Goal: Task Accomplishment & Management: Manage account settings

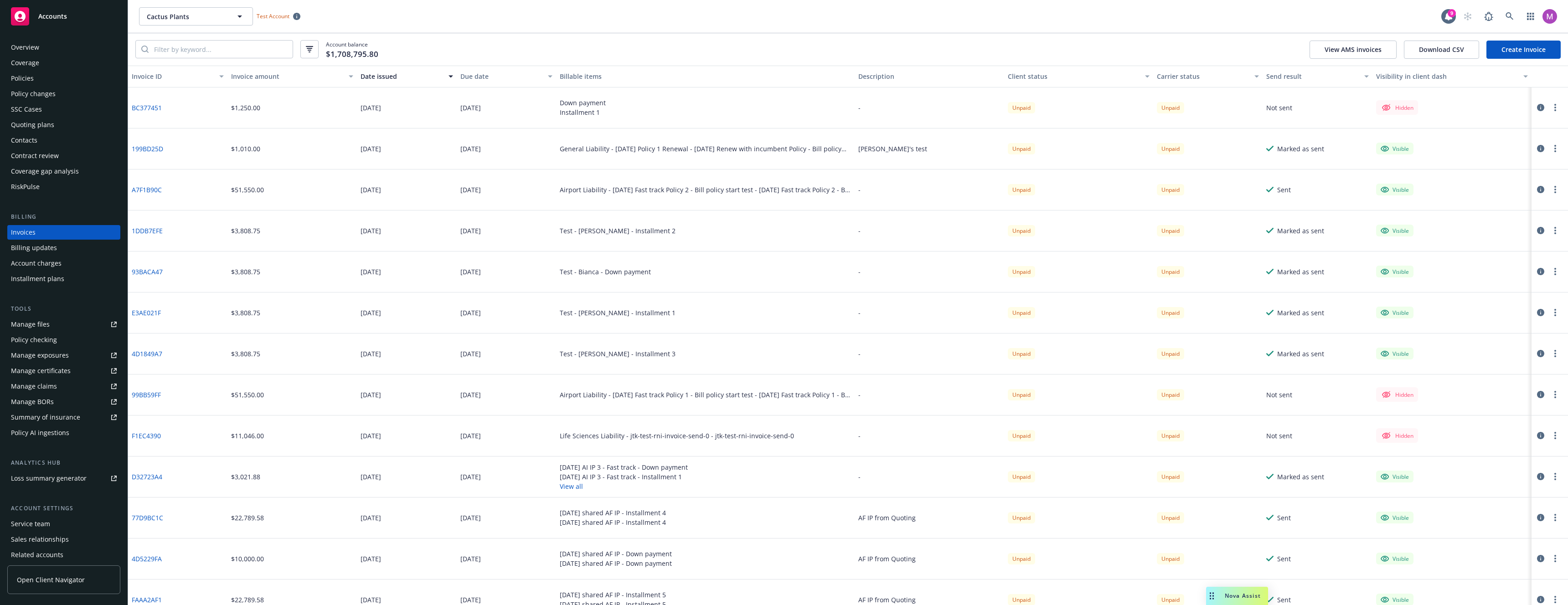
click at [44, 41] on div "Overview" at bounding box center [64, 47] width 106 height 14
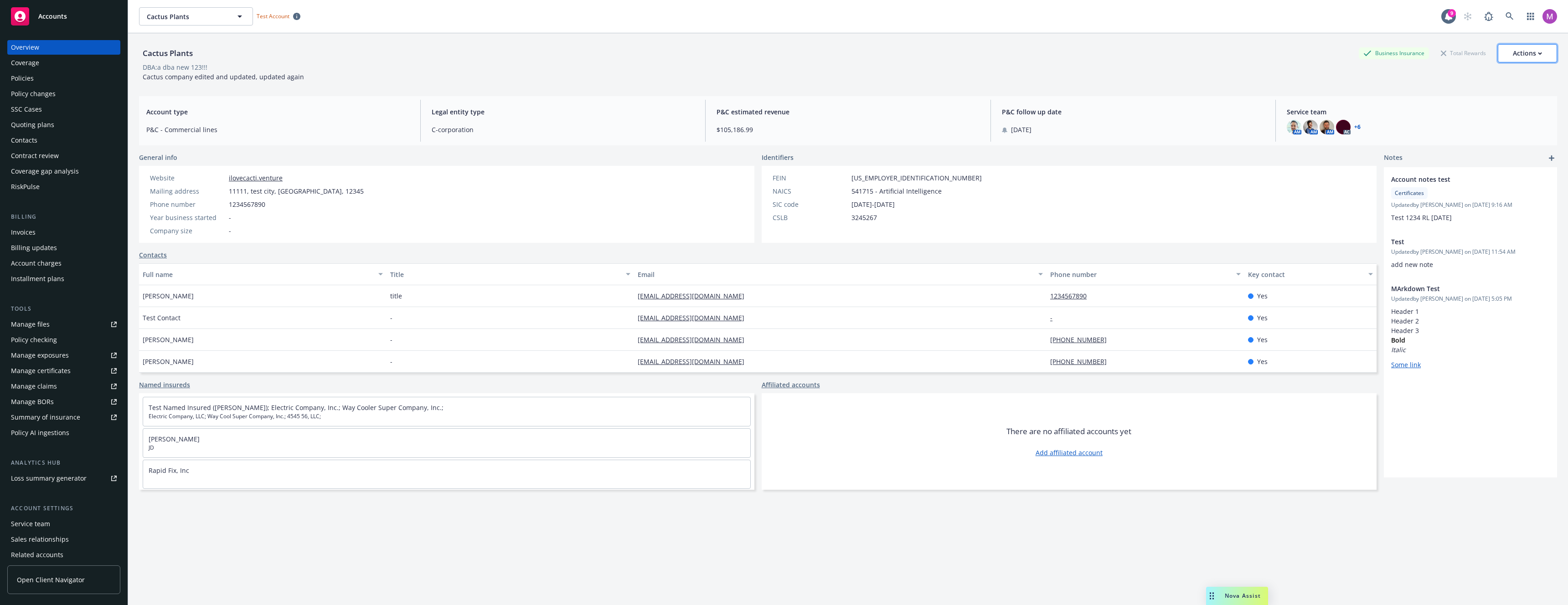
click at [1498, 56] on button "Actions" at bounding box center [1527, 53] width 59 height 18
click at [1473, 97] on link "Edit account summary" at bounding box center [1482, 96] width 150 height 18
click at [1473, 97] on div "Account type P&C - Commercial lines Legal entity type C-corporation P&C estimat…" at bounding box center [847, 120] width 1418 height 49
select select "US"
select select "C-corporation"
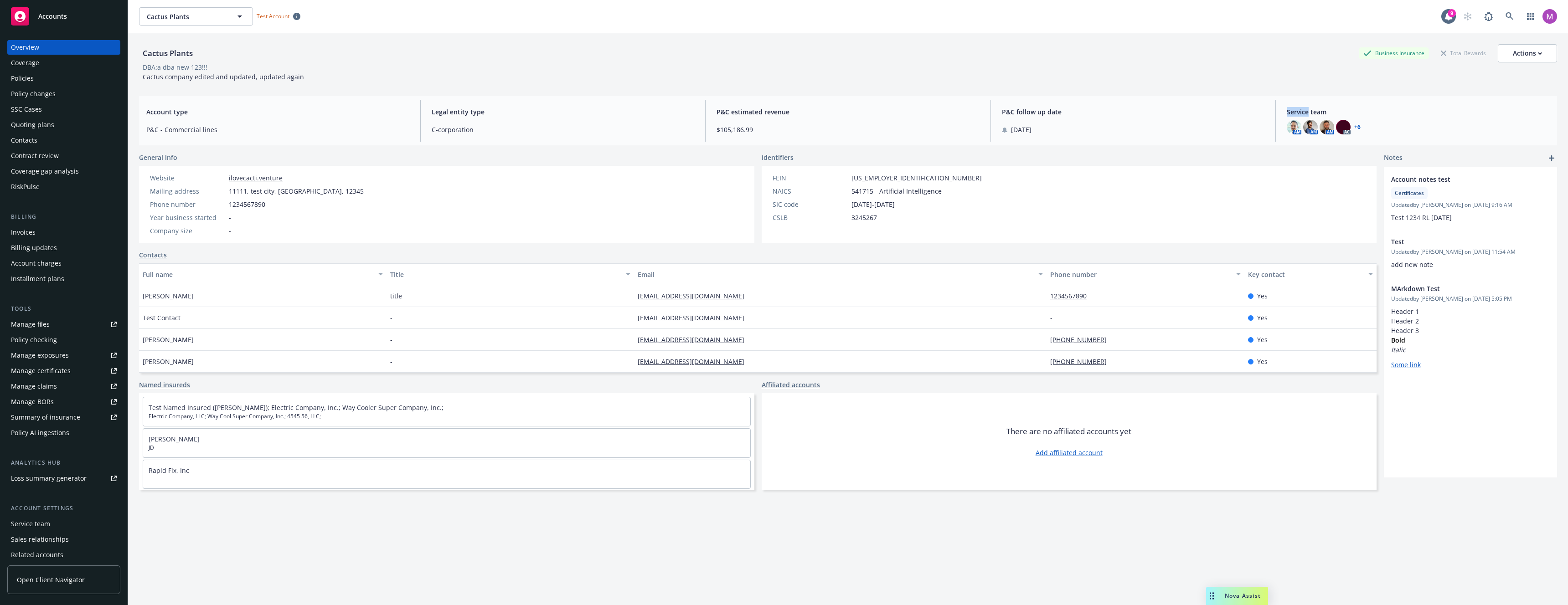
select select "CO"
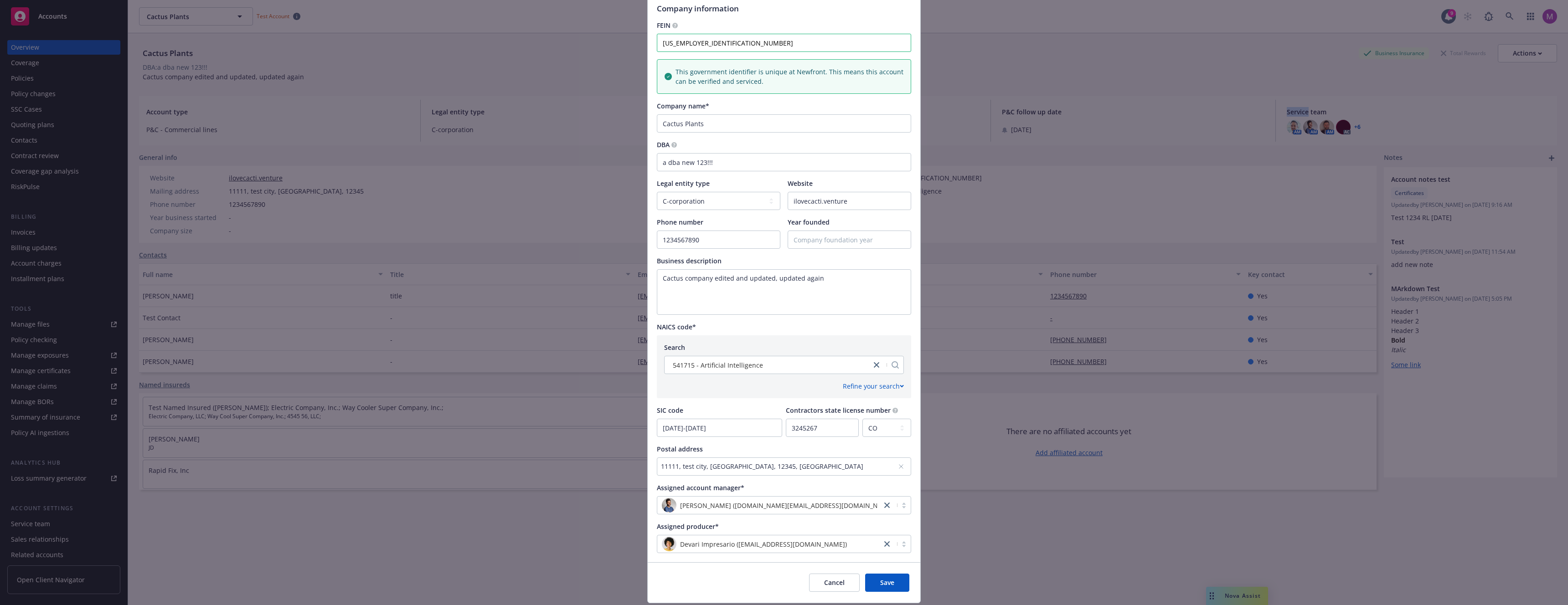
scroll to position [184, 0]
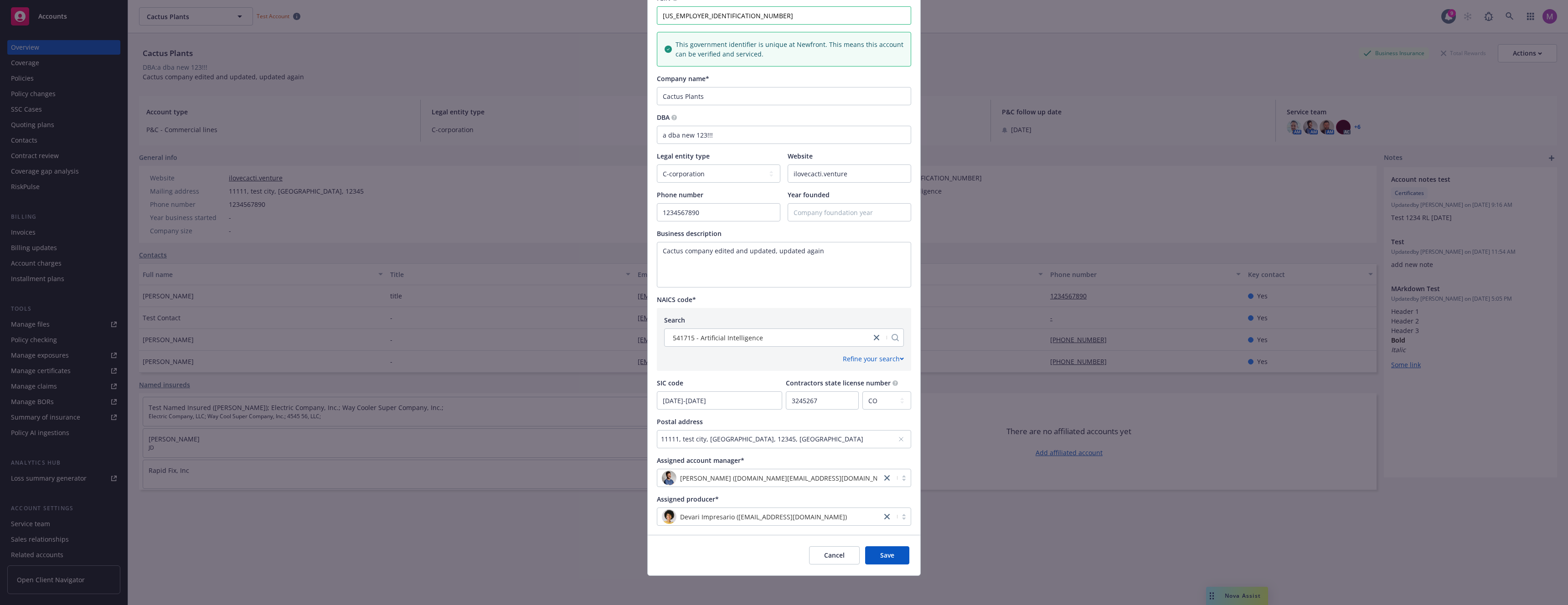
click at [463, 201] on div "Update account summary Test Account Toggle this switch if this account will be …" at bounding box center [784, 302] width 1568 height 605
click at [450, 136] on div "Update account summary Test Account Toggle this switch if this account will be …" at bounding box center [784, 302] width 1568 height 605
click at [452, 135] on div "Update account summary Test Account Toggle this switch if this account will be …" at bounding box center [784, 302] width 1568 height 605
click at [824, 553] on span "Cancel" at bounding box center [834, 555] width 20 height 9
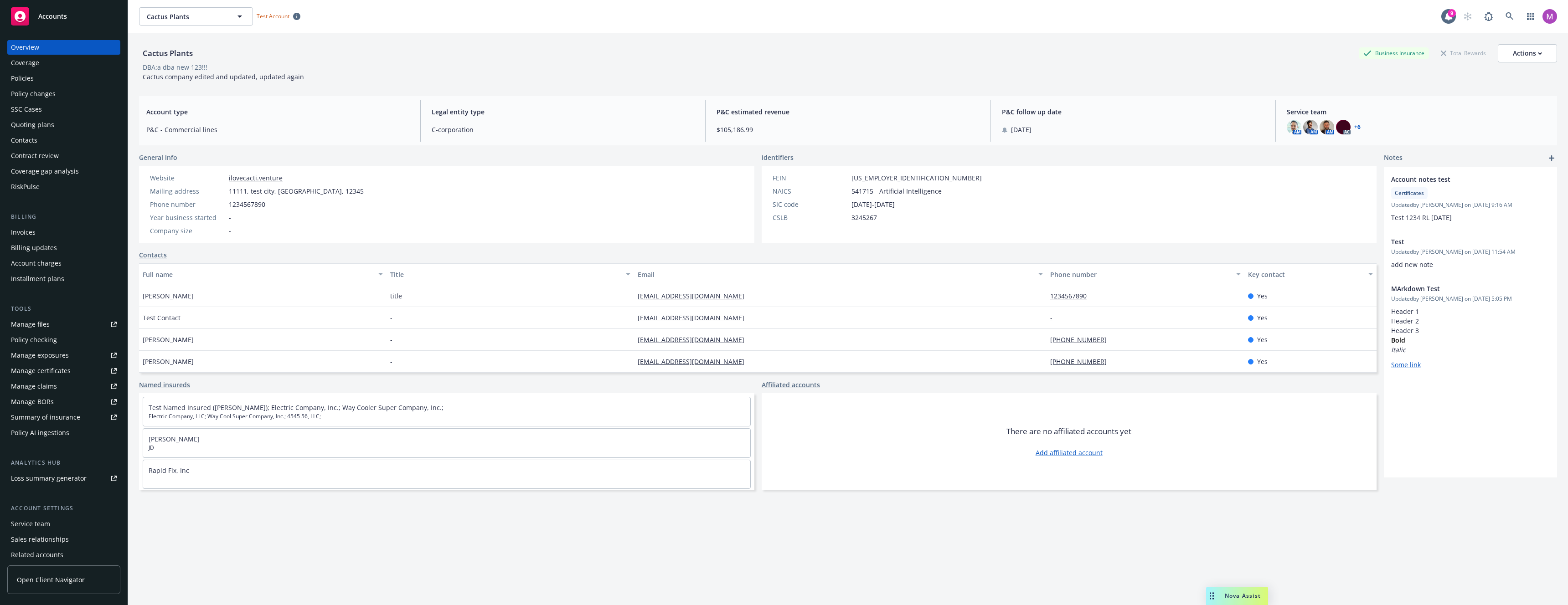
click at [56, 69] on div "Coverage" at bounding box center [64, 63] width 106 height 14
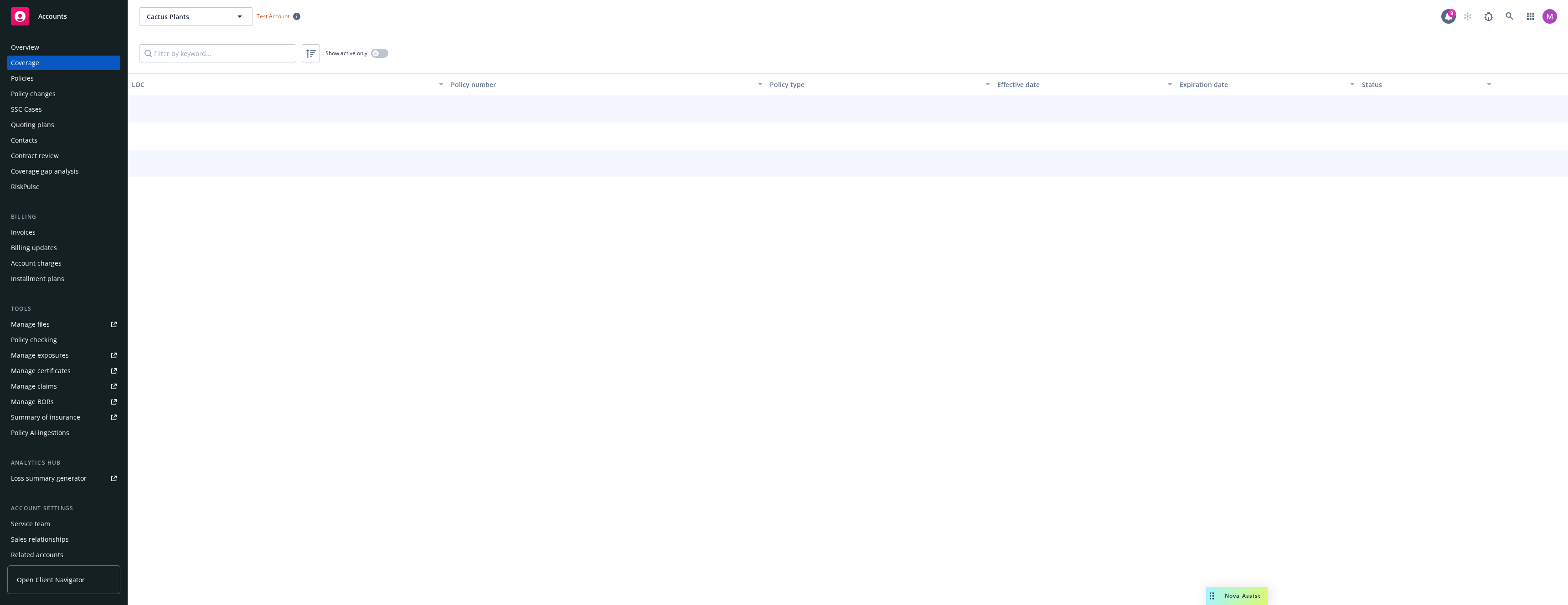
click at [55, 78] on div "Policies" at bounding box center [64, 78] width 106 height 14
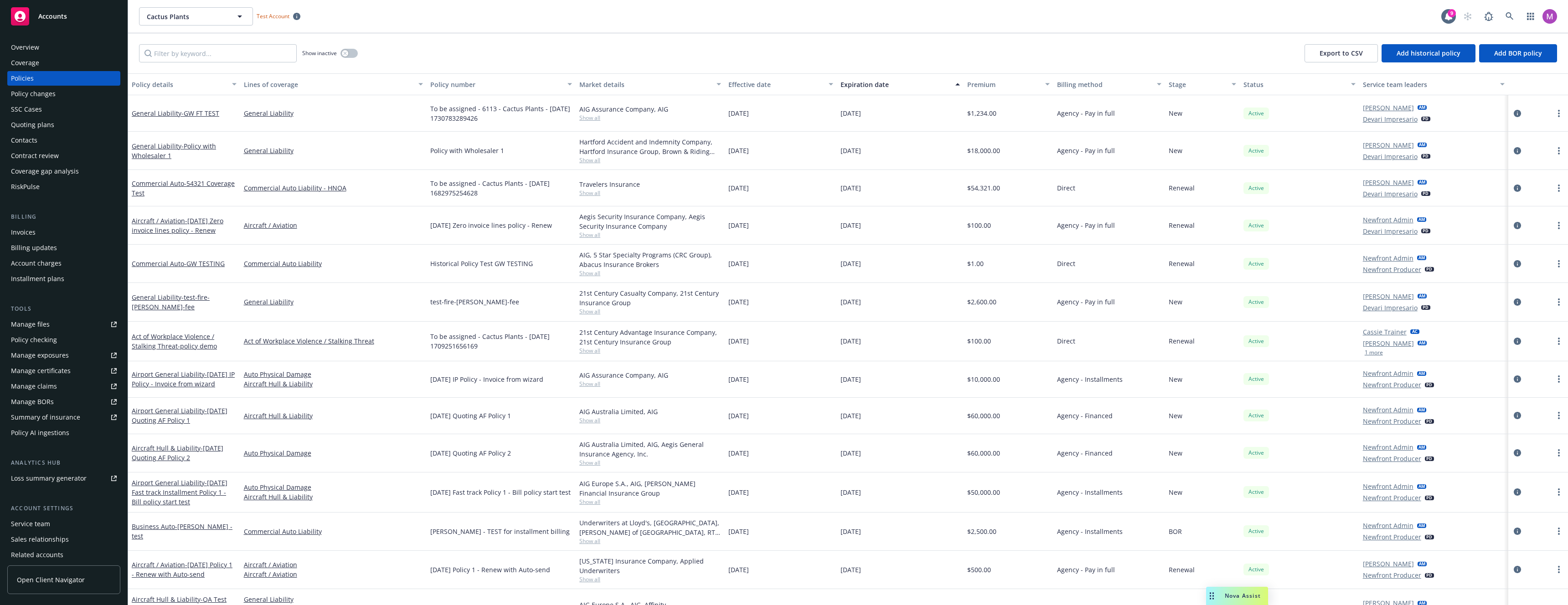
click at [46, 131] on div "Quoting plans" at bounding box center [33, 124] width 44 height 14
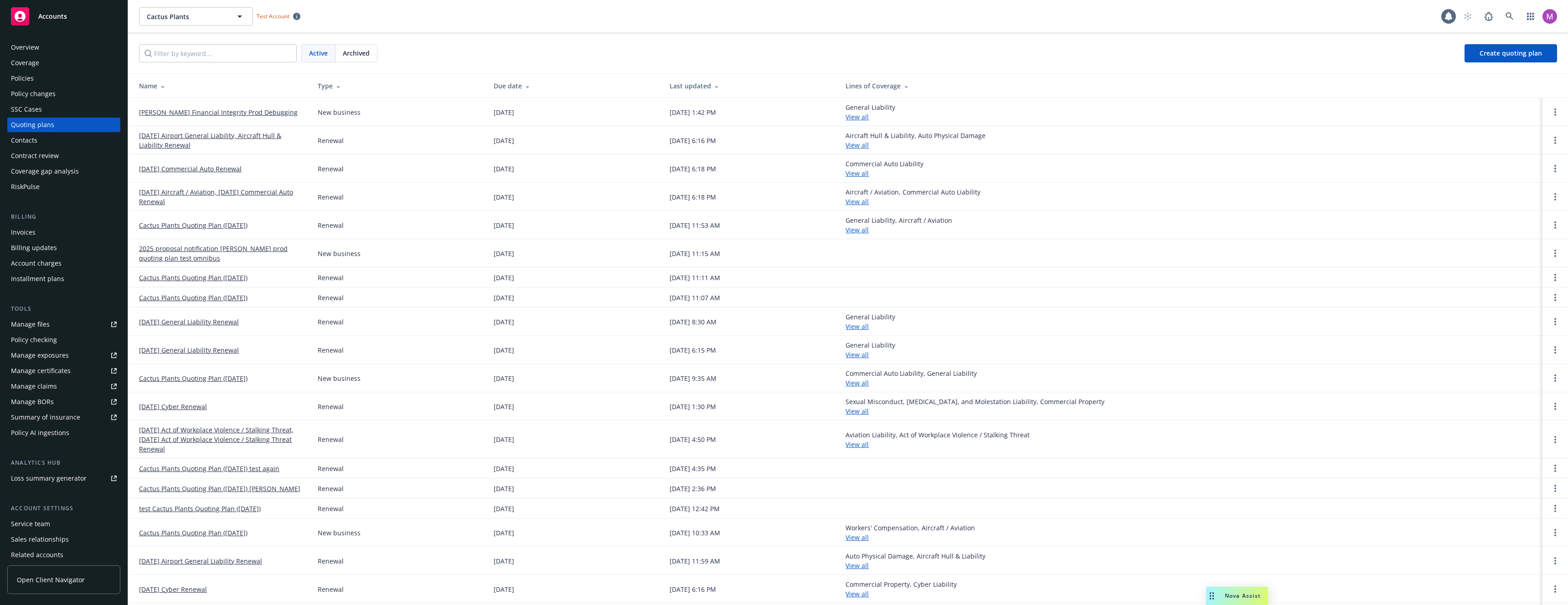
click at [48, 143] on div "Contacts" at bounding box center [64, 140] width 106 height 14
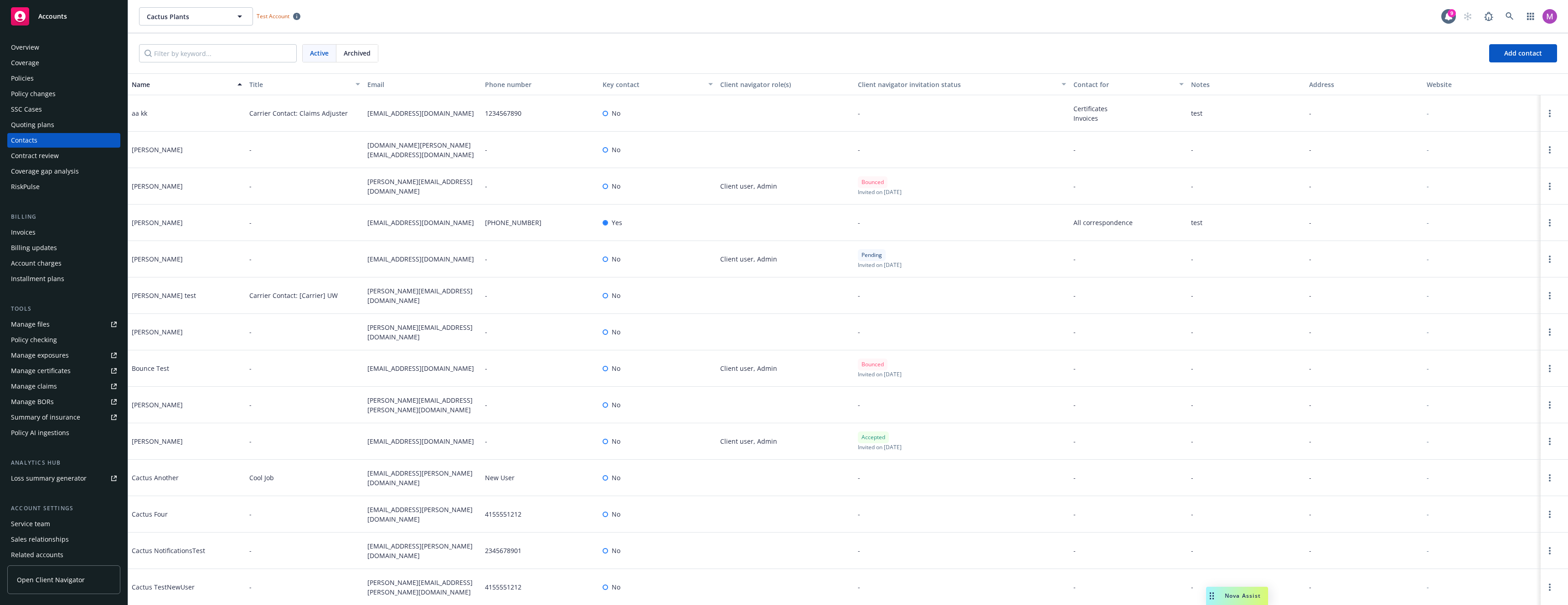
click at [58, 163] on div "Overview Coverage Policies Policy changes SSC Cases Quoting plans Contacts Cont…" at bounding box center [64, 117] width 113 height 154
click at [61, 162] on div "Contract review" at bounding box center [64, 156] width 106 height 14
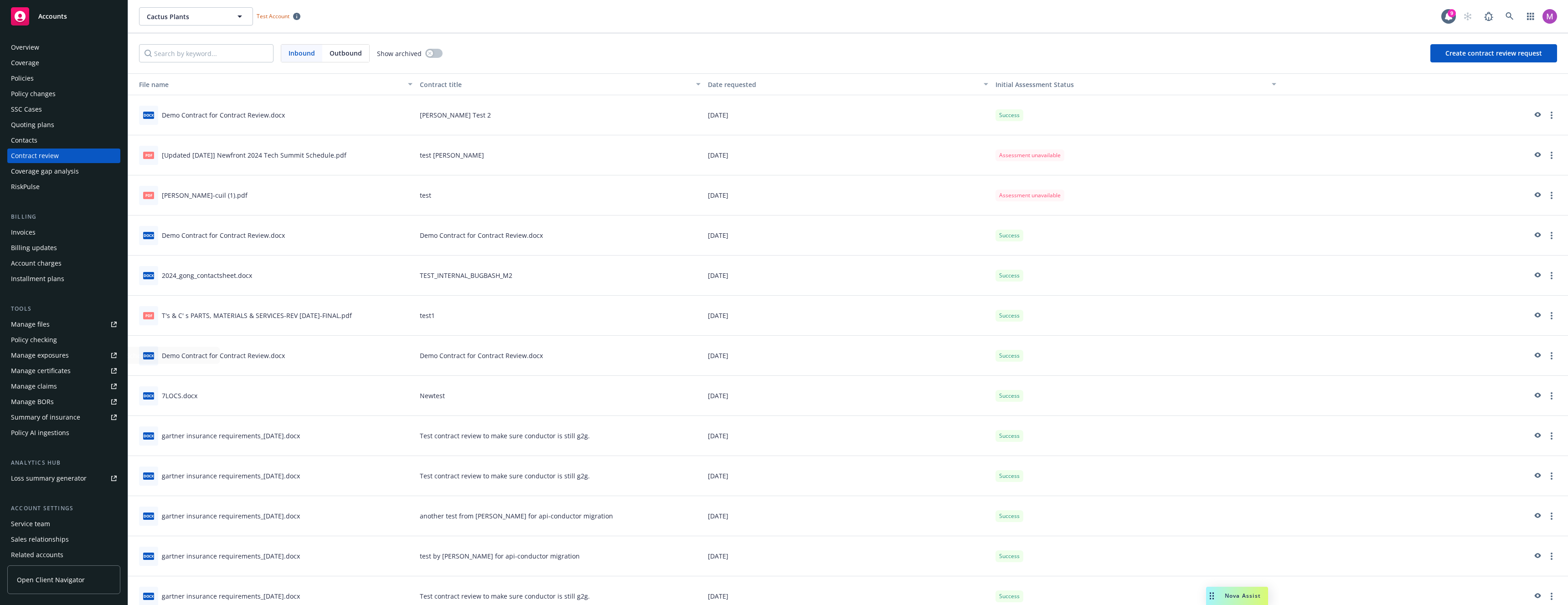
scroll to position [35, 0]
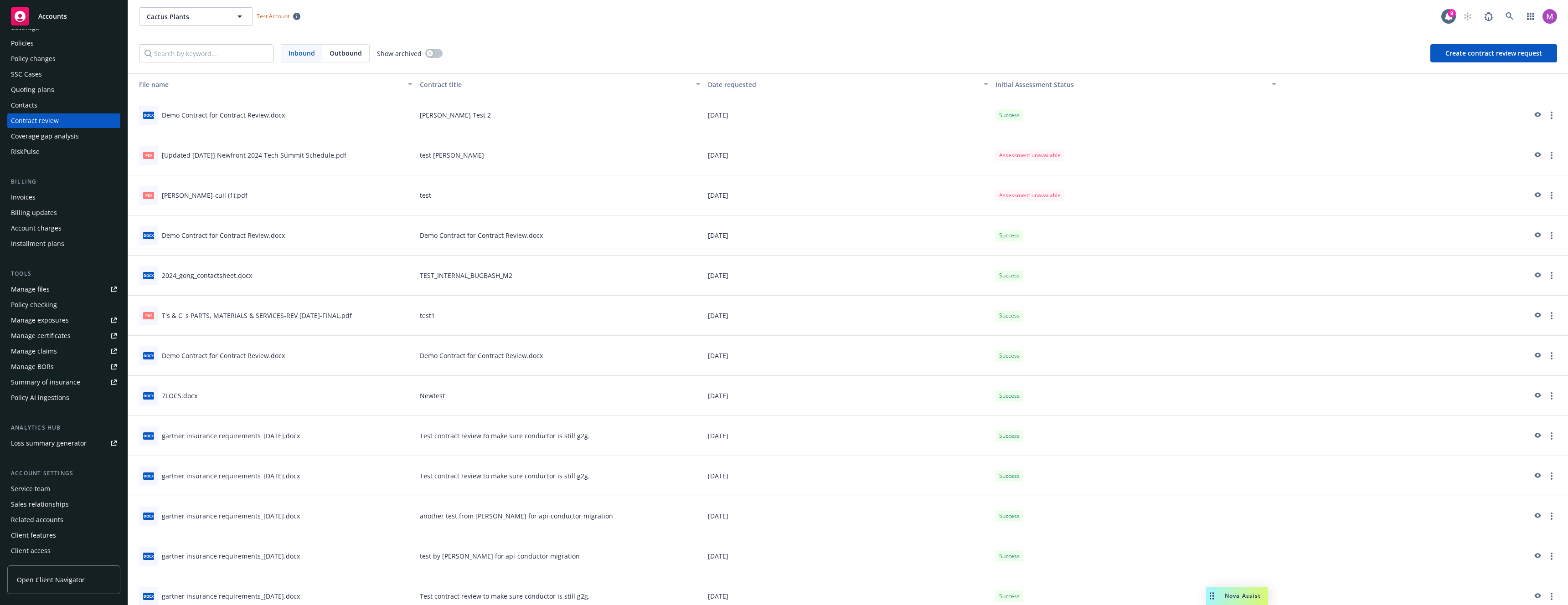
click at [52, 491] on div "Service team" at bounding box center [64, 489] width 106 height 14
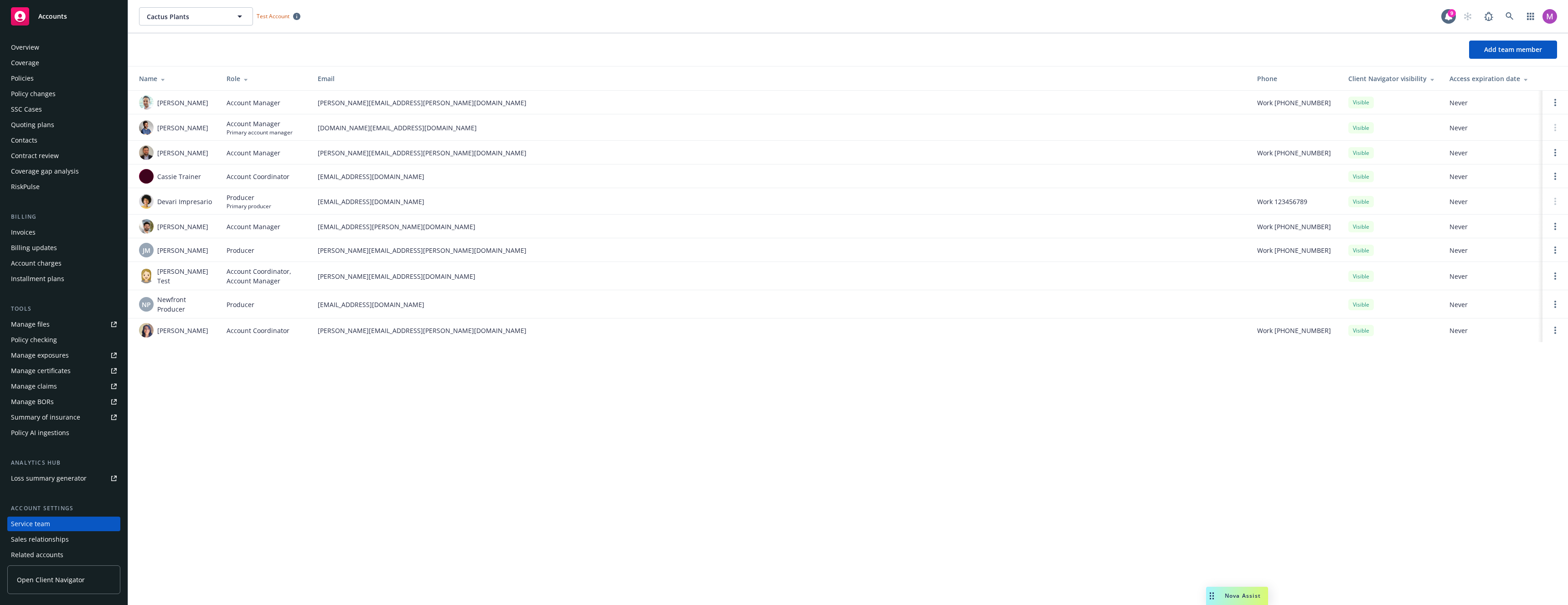
click at [52, 14] on span "Accounts" at bounding box center [52, 16] width 29 height 7
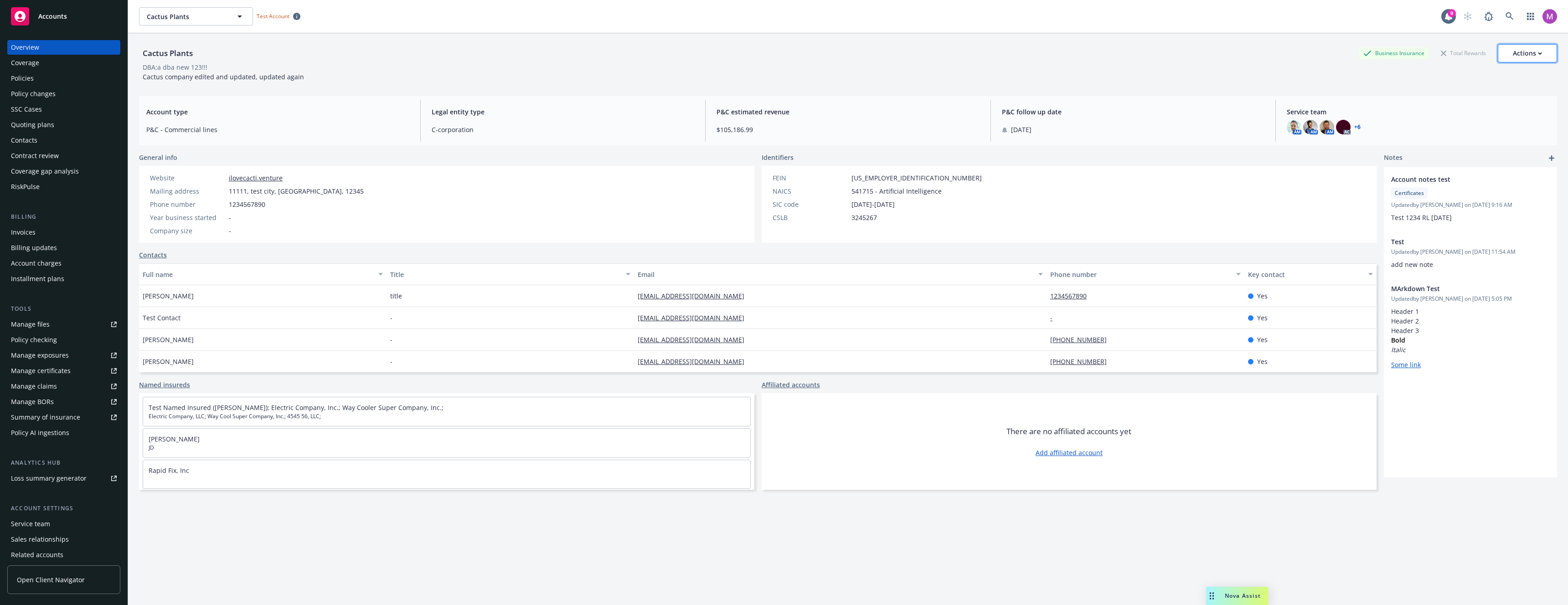
click at [1513, 50] on div "Actions" at bounding box center [1527, 53] width 29 height 17
click at [1278, 66] on div "DBA: a dba new 123!!!" at bounding box center [847, 67] width 1418 height 10
click at [51, 82] on div "Policies" at bounding box center [64, 78] width 106 height 14
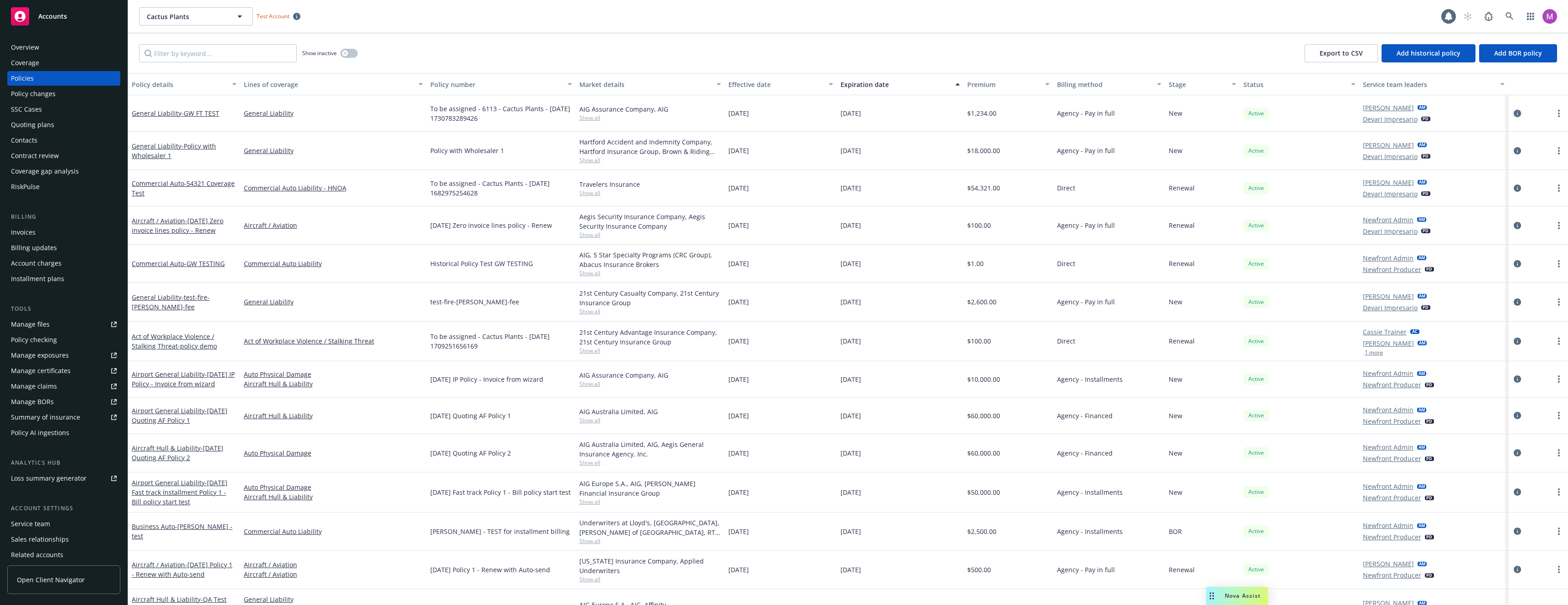
click at [1514, 111] on icon "circleInformation" at bounding box center [1517, 114] width 7 height 7
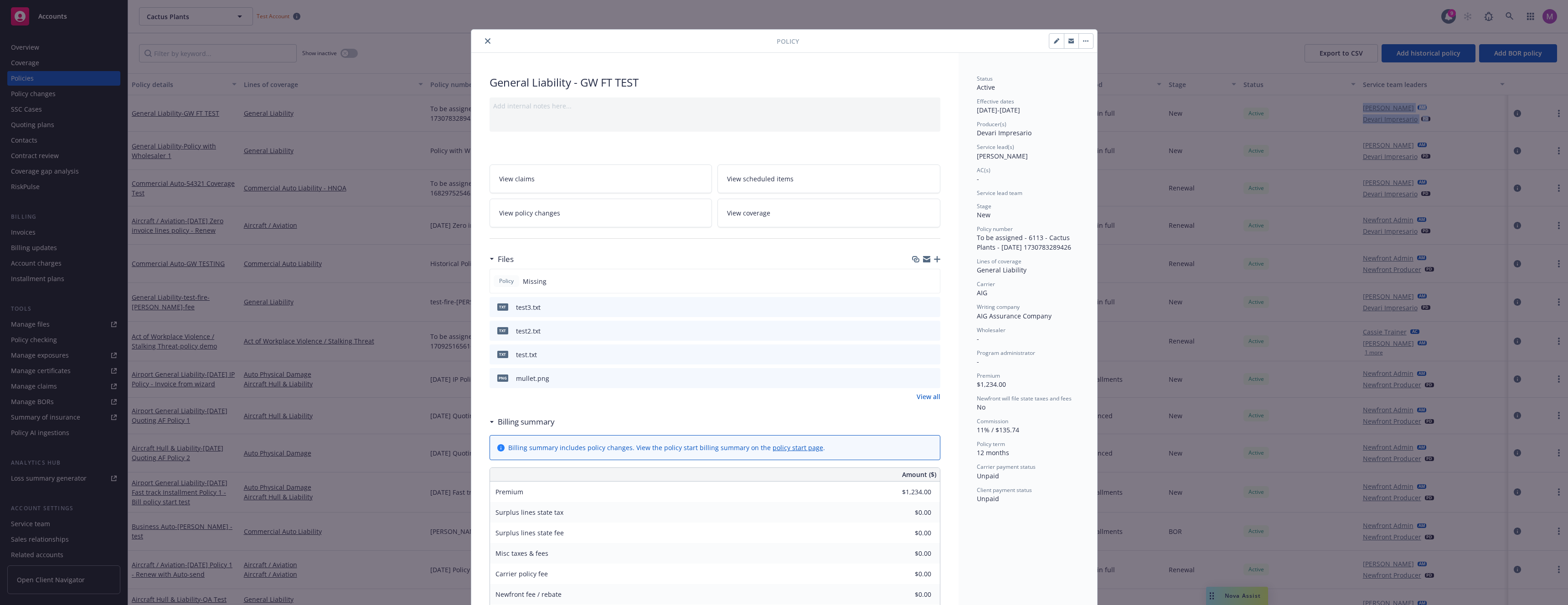
click at [1049, 41] on button "button" at bounding box center [1056, 41] width 14 height 14
select select "NEW"
select select "12"
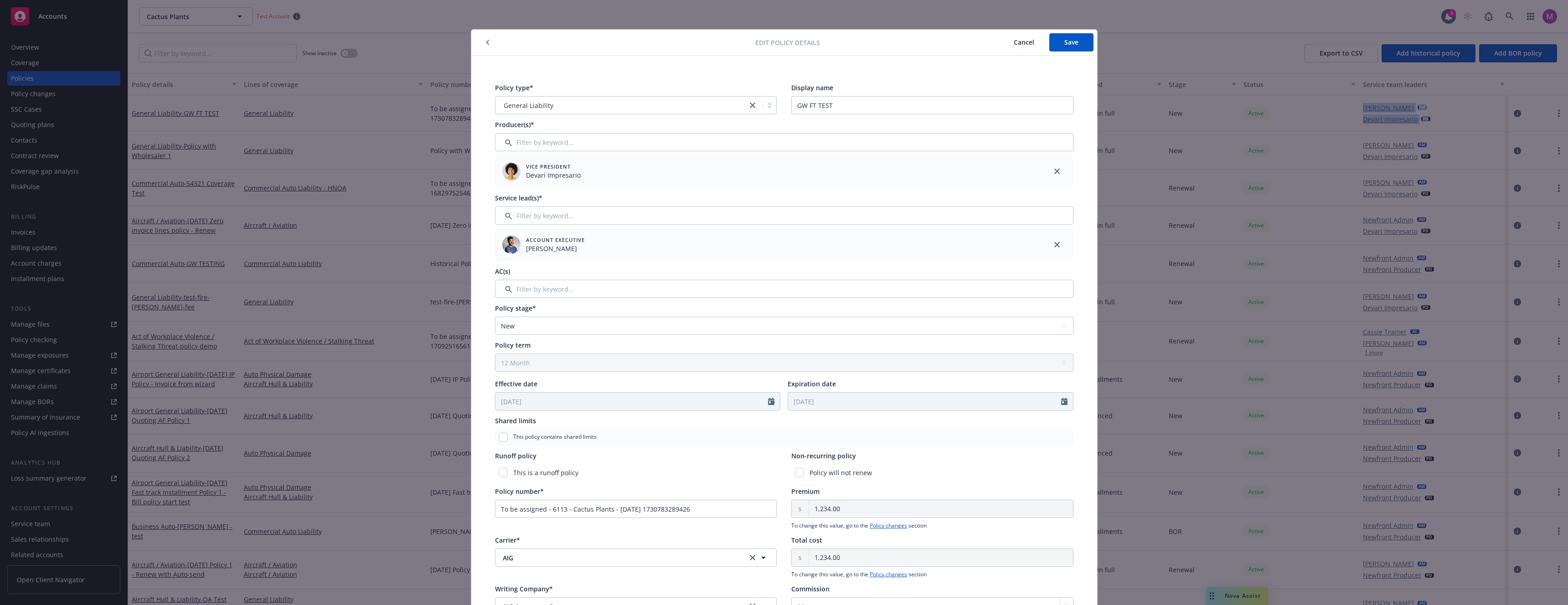
scroll to position [141, 0]
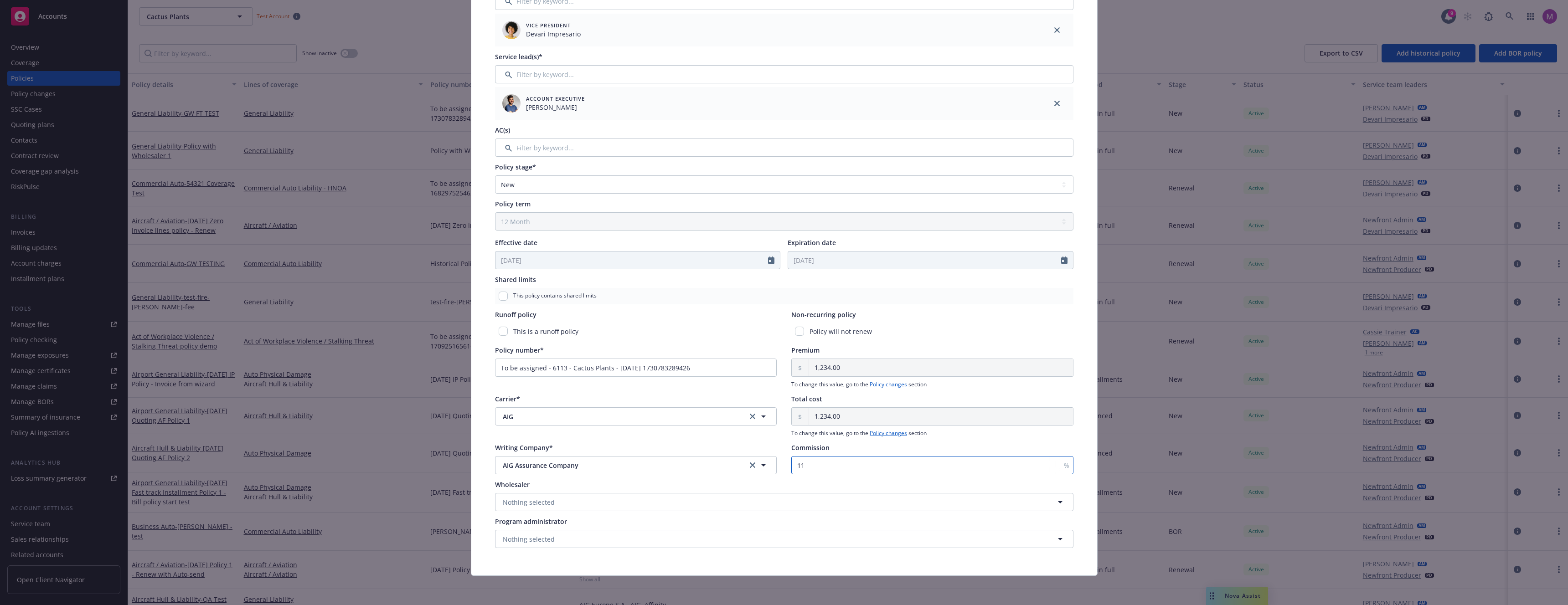
click at [837, 472] on input "11" at bounding box center [932, 465] width 282 height 18
click at [371, 160] on div "Edit policy details Cancel Save Policy type* General Liability Display name GW …" at bounding box center [784, 302] width 1568 height 605
click at [371, 160] on div "Edit policy details Cancel Save Policy type* General Liability Display name GW …" at bounding box center [784, 302] width 1568 height 605
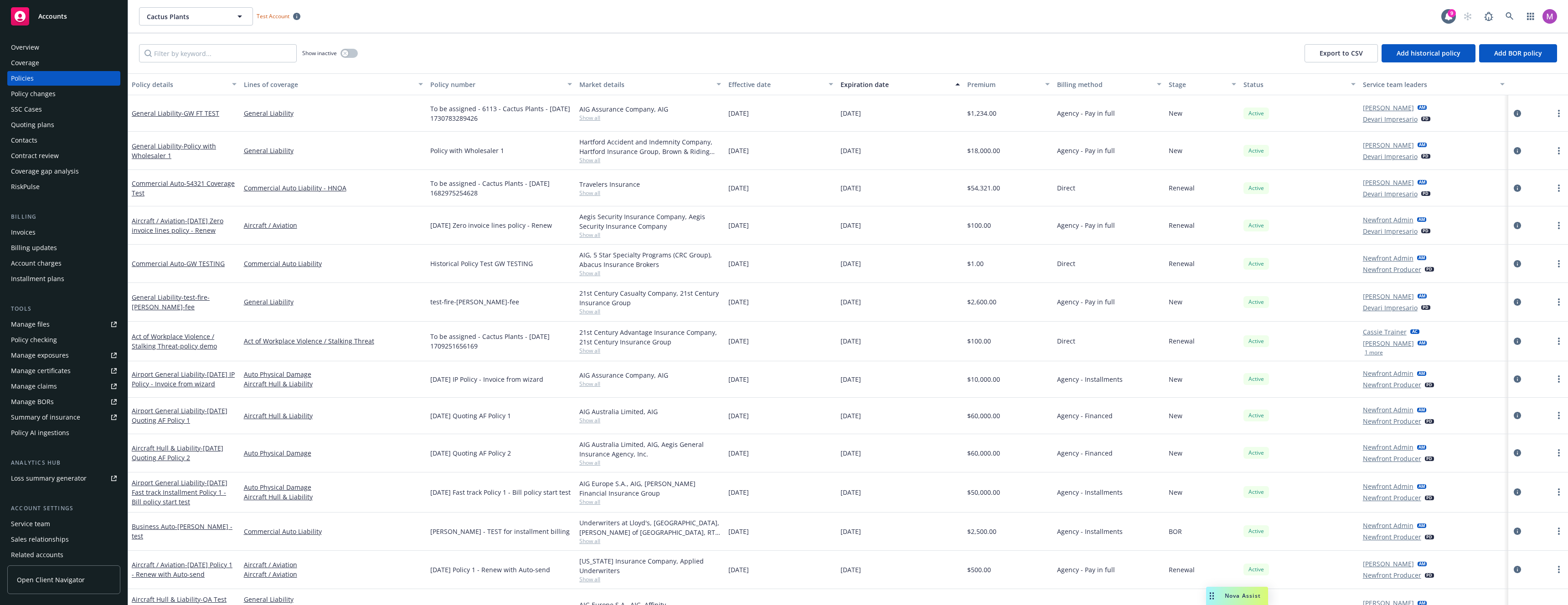
click at [54, 44] on div "Overview" at bounding box center [64, 47] width 106 height 14
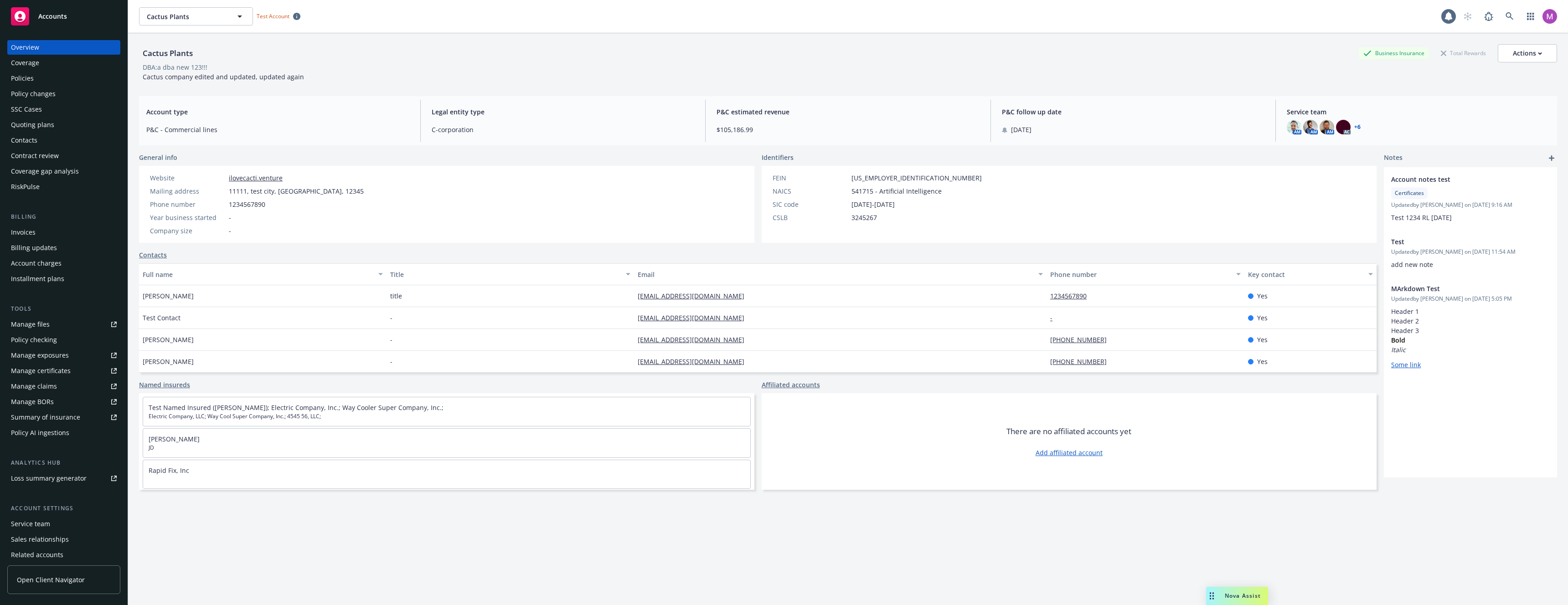
click at [54, 44] on div "Overview" at bounding box center [64, 47] width 106 height 14
click at [1516, 60] on div "Actions" at bounding box center [1527, 53] width 29 height 17
